Goal: Transaction & Acquisition: Purchase product/service

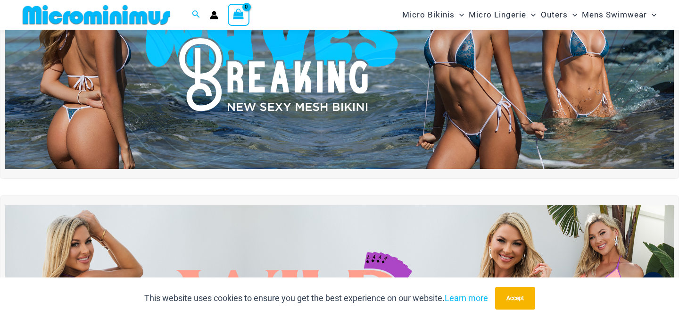
scroll to position [58, 0]
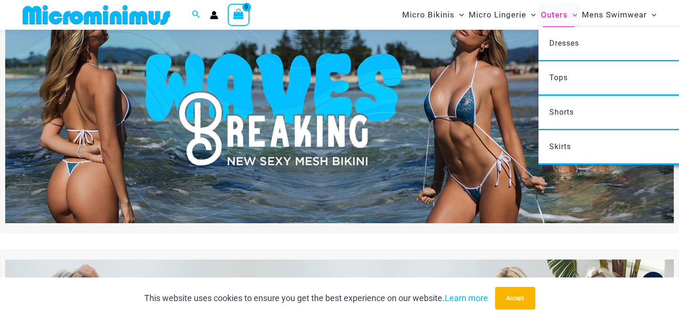
type input "**********"
click at [558, 20] on span "Outers" at bounding box center [554, 15] width 27 height 24
